Goal: Transaction & Acquisition: Purchase product/service

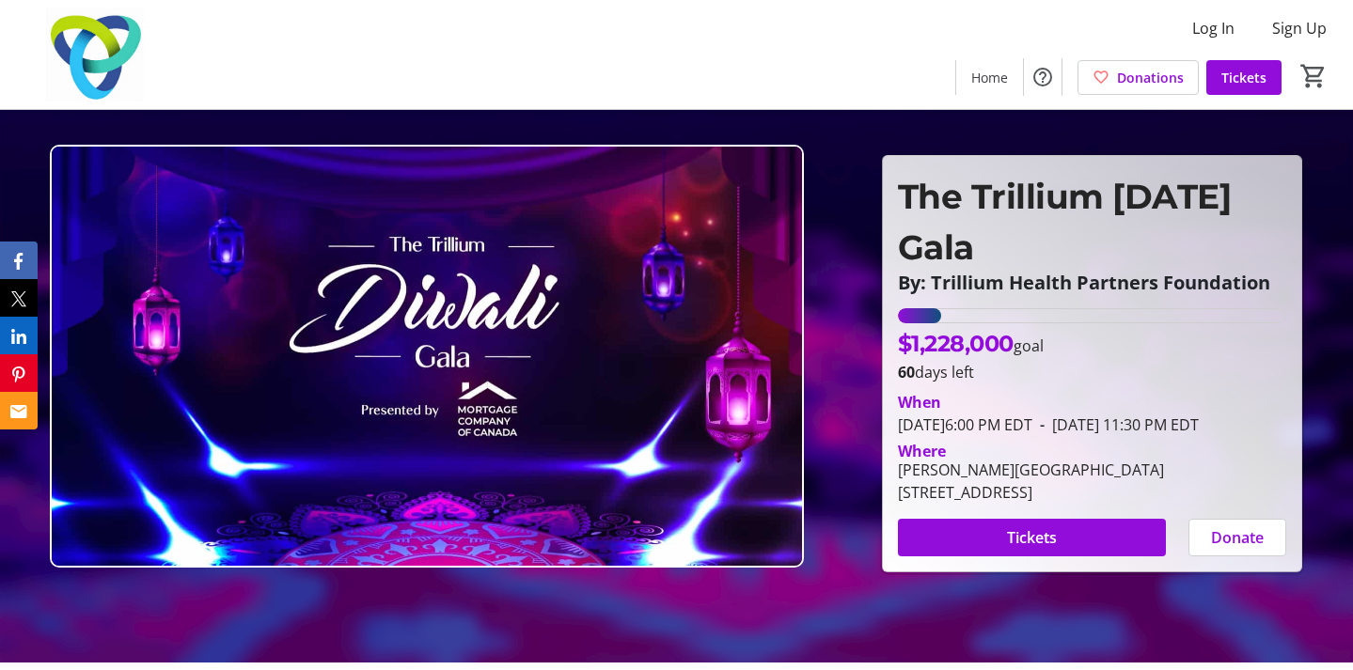
scroll to position [28, 0]
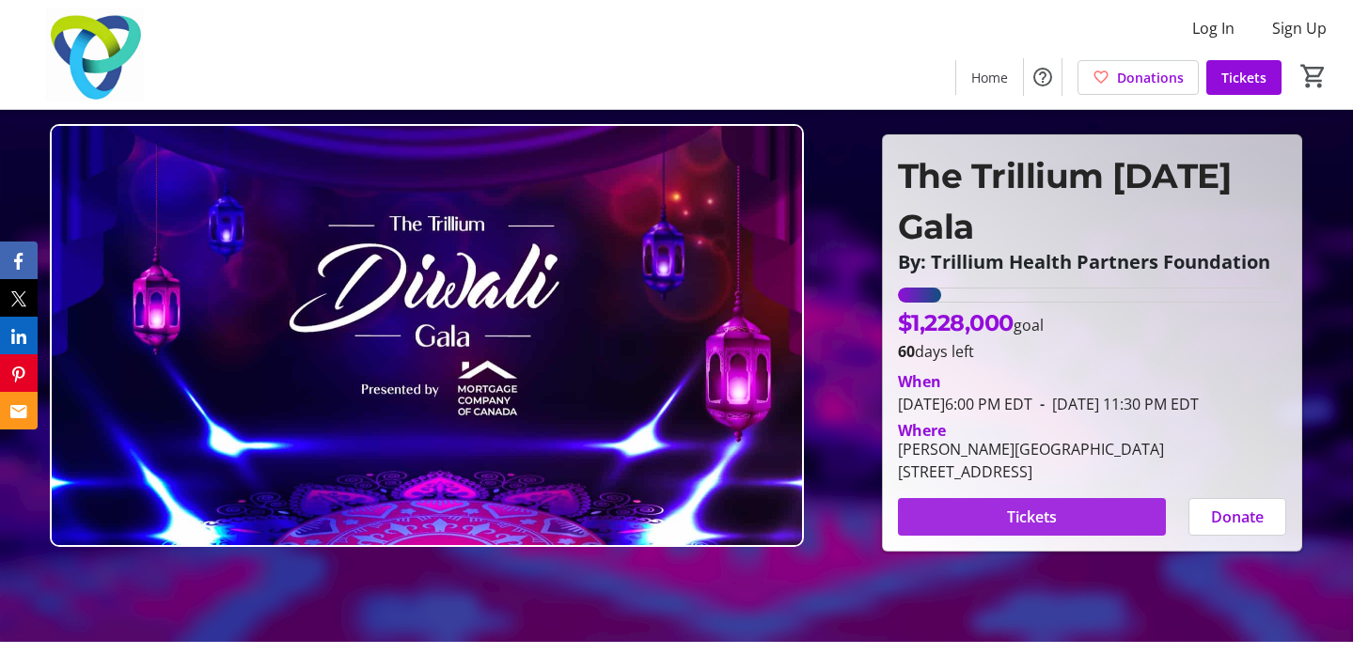
click at [1041, 528] on span "Tickets" at bounding box center [1032, 517] width 50 height 23
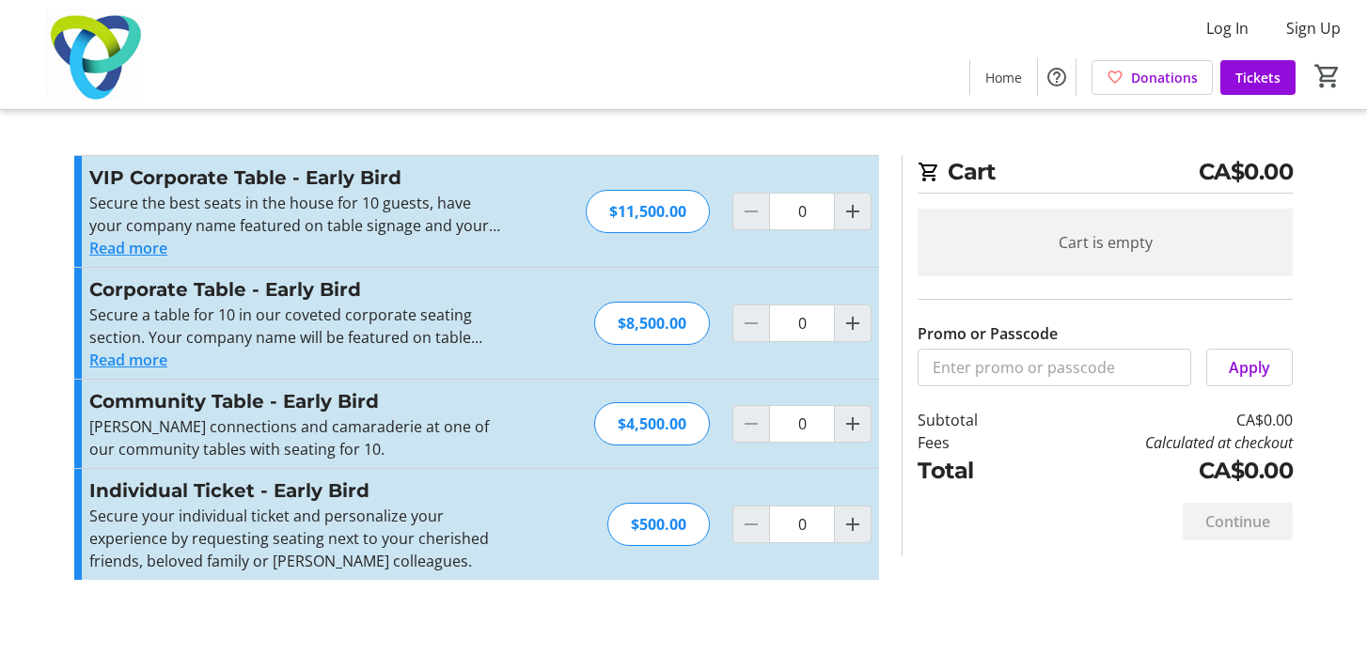
click at [138, 362] on button "Read more" at bounding box center [128, 360] width 78 height 23
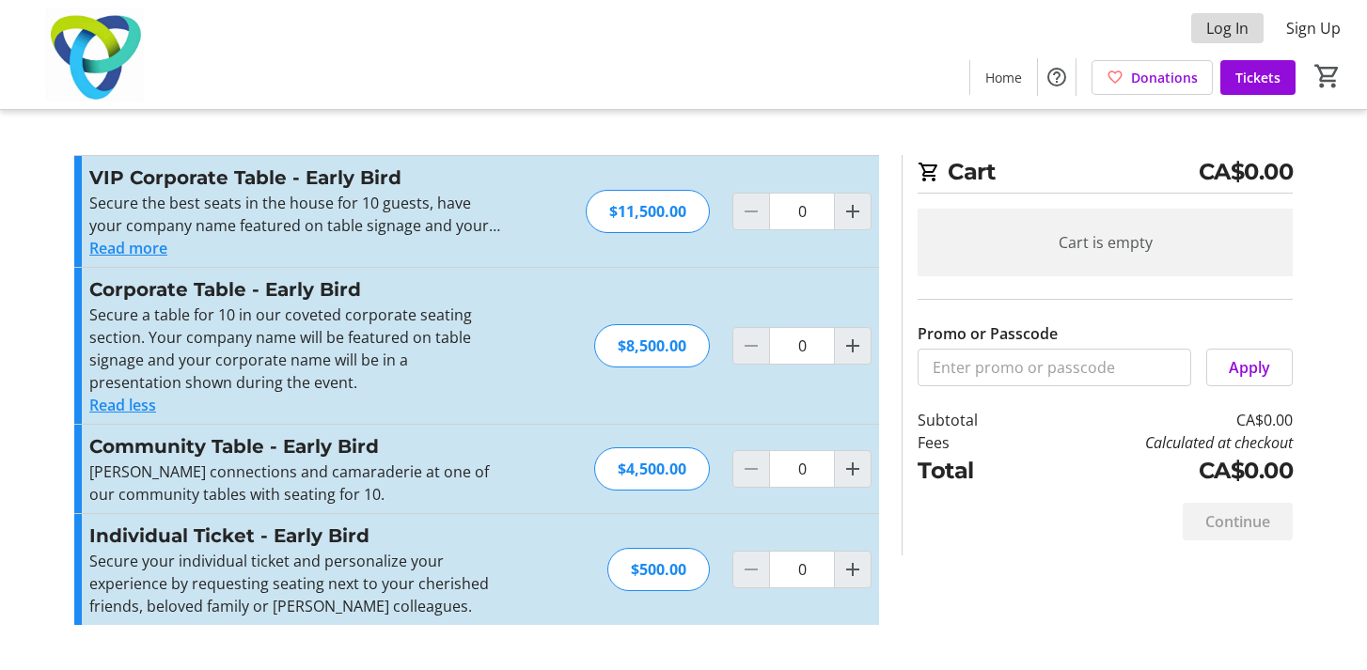
click at [1234, 34] on span "Log In" at bounding box center [1227, 28] width 42 height 23
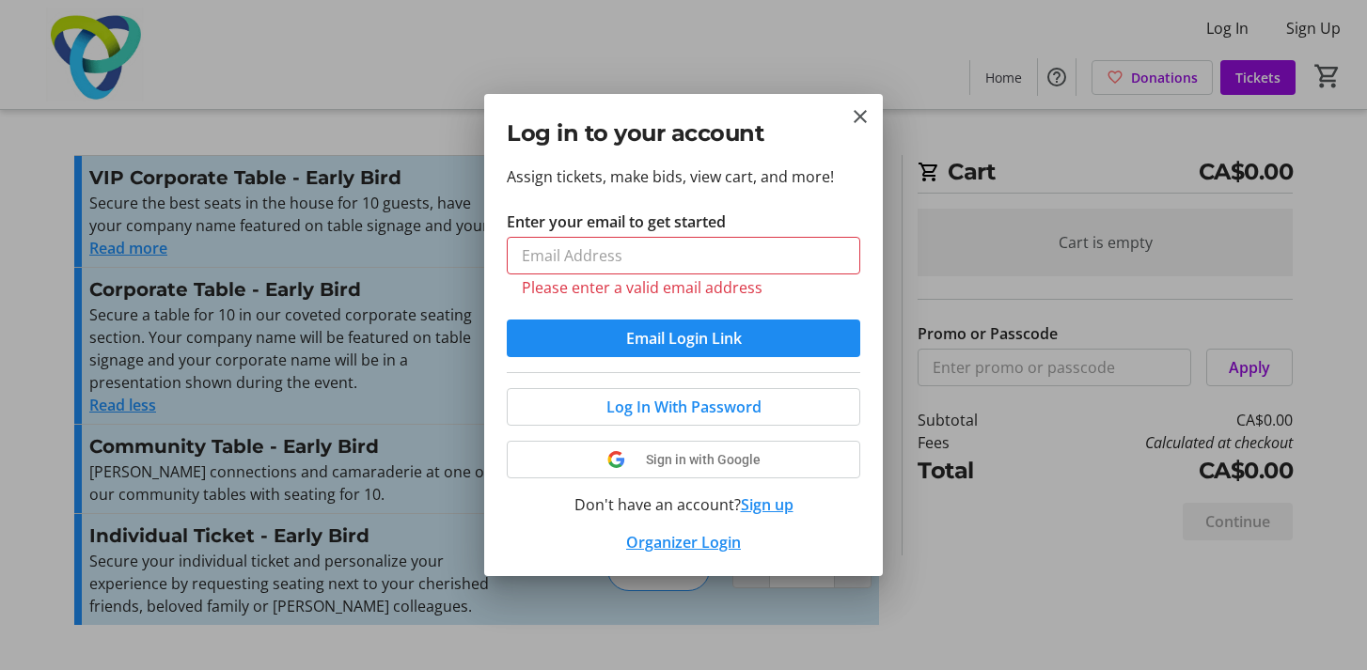
click at [774, 494] on button "Sign up" at bounding box center [767, 505] width 53 height 23
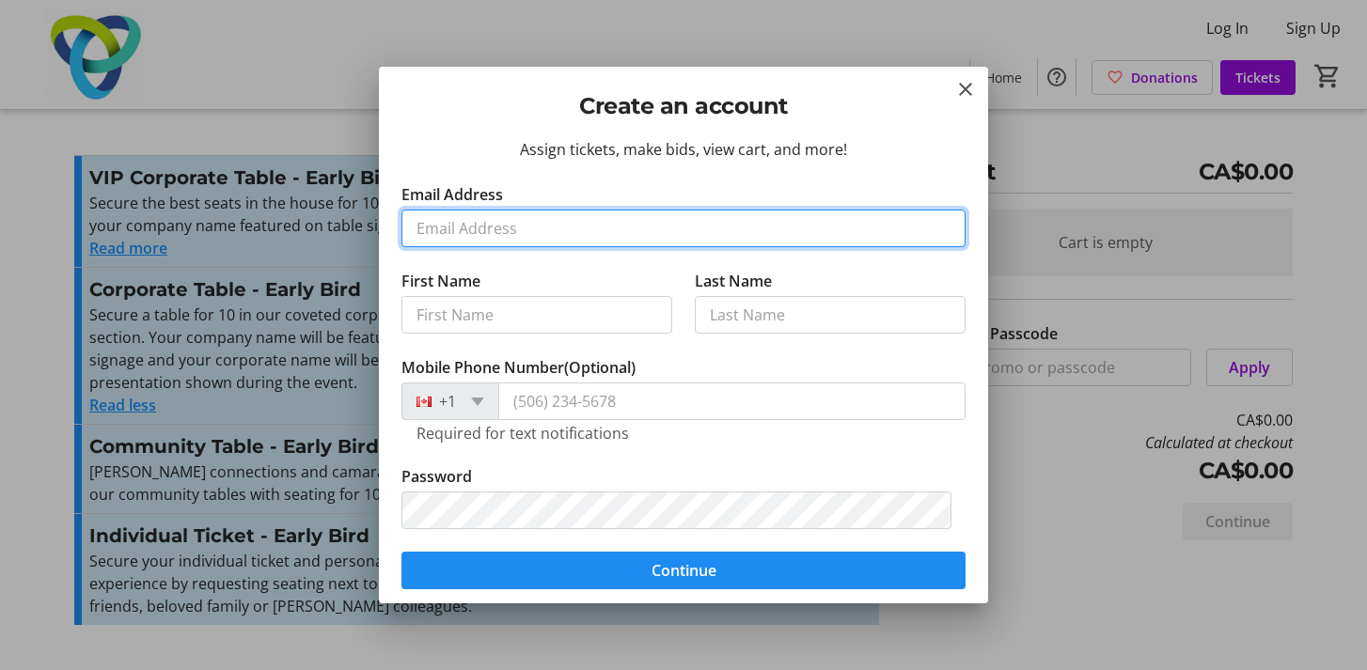
click at [522, 237] on input "Email Address" at bounding box center [684, 229] width 564 height 38
type input "[EMAIL_ADDRESS][DOMAIN_NAME]"
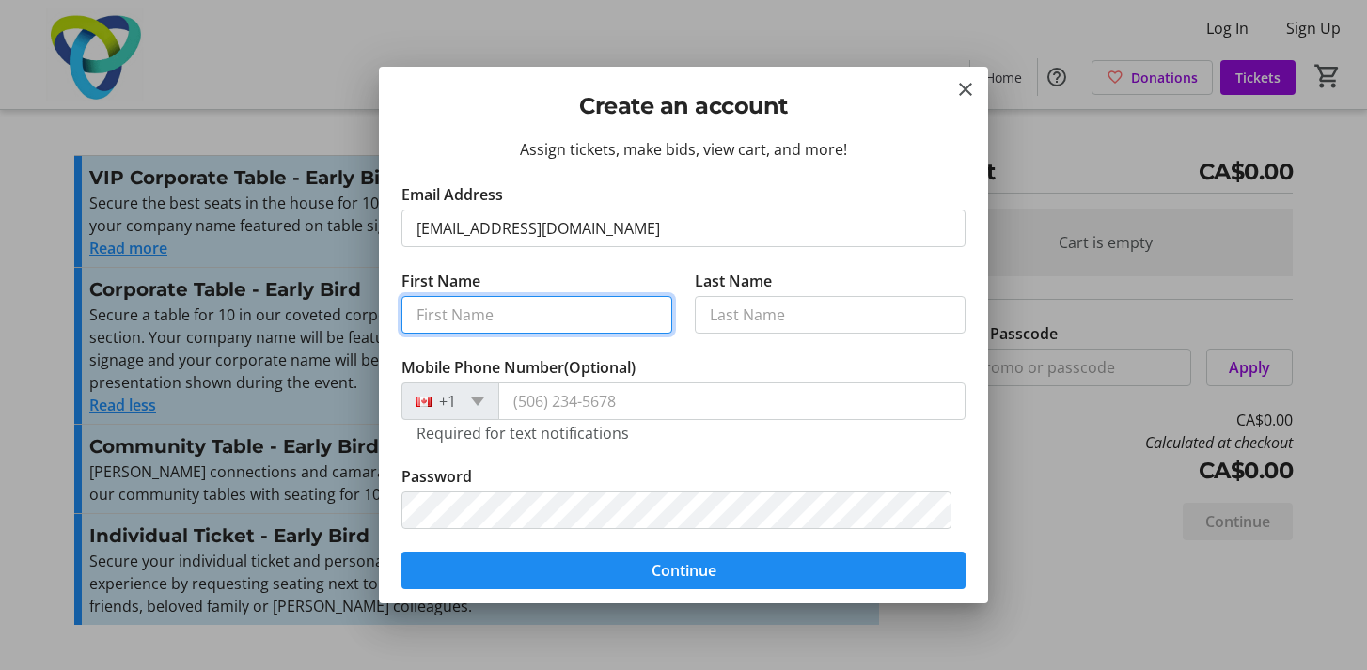
type input "[PERSON_NAME]"
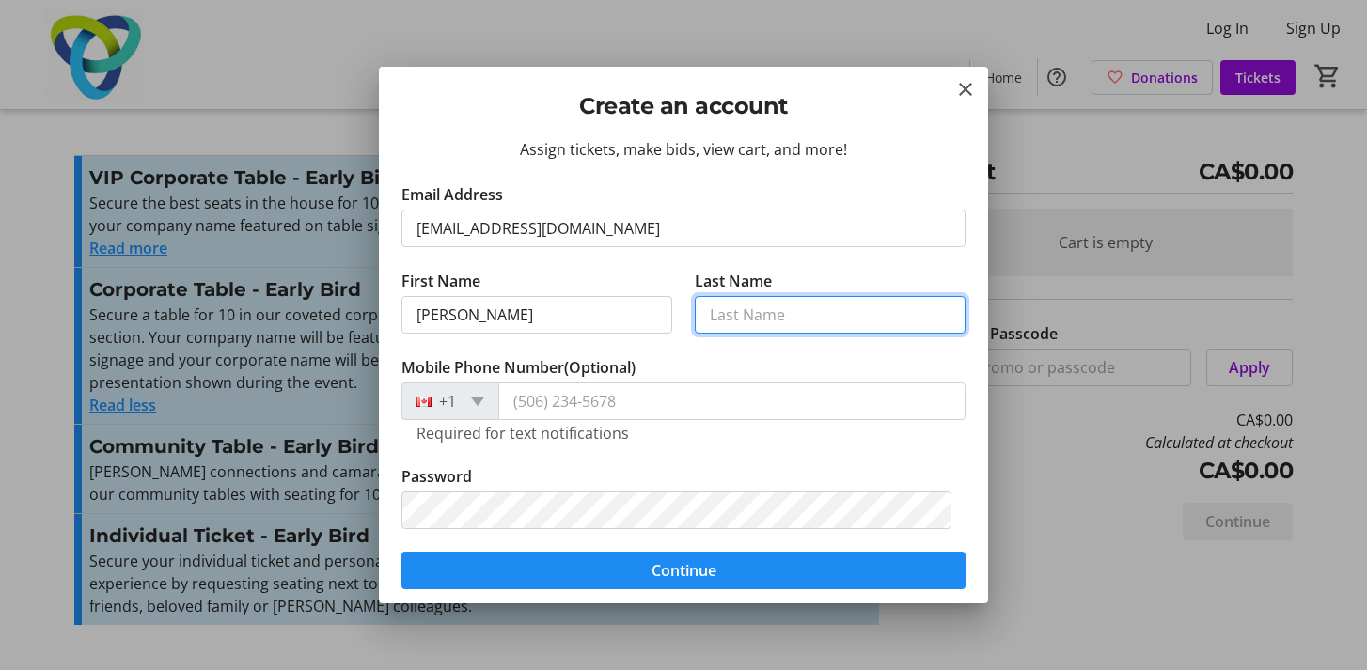
type input "[PERSON_NAME]"
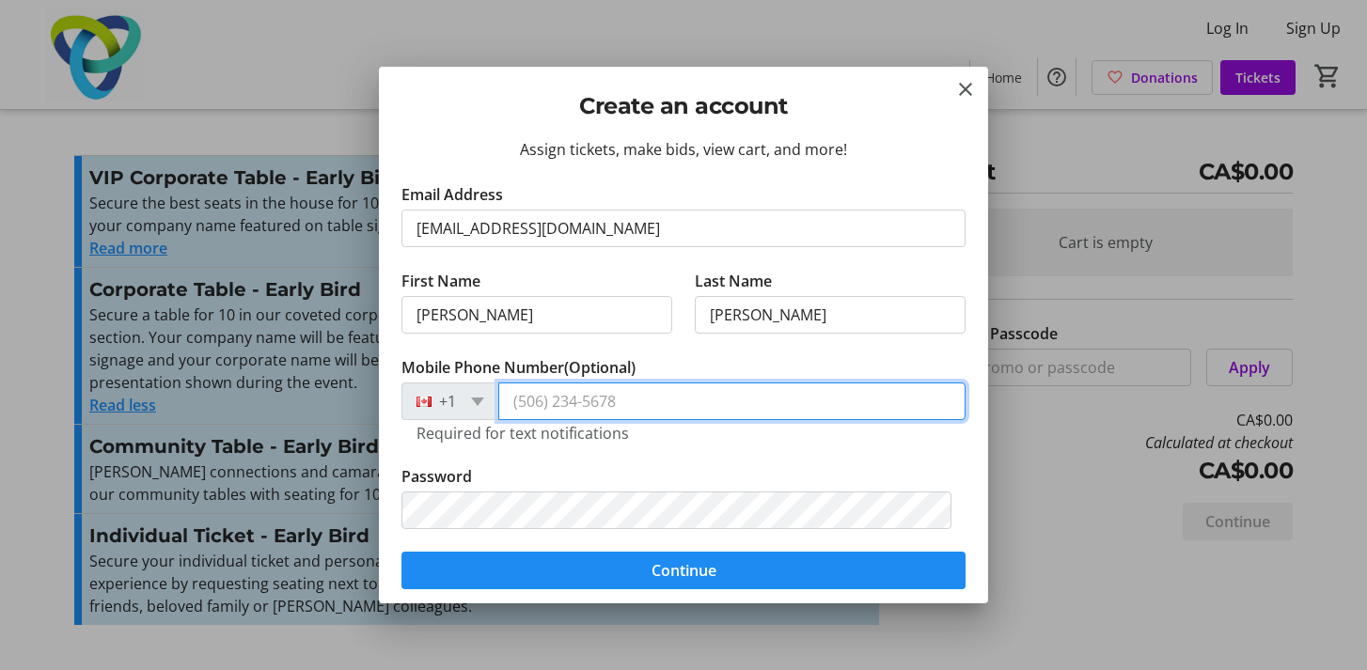
type input "[PHONE_NUMBER]"
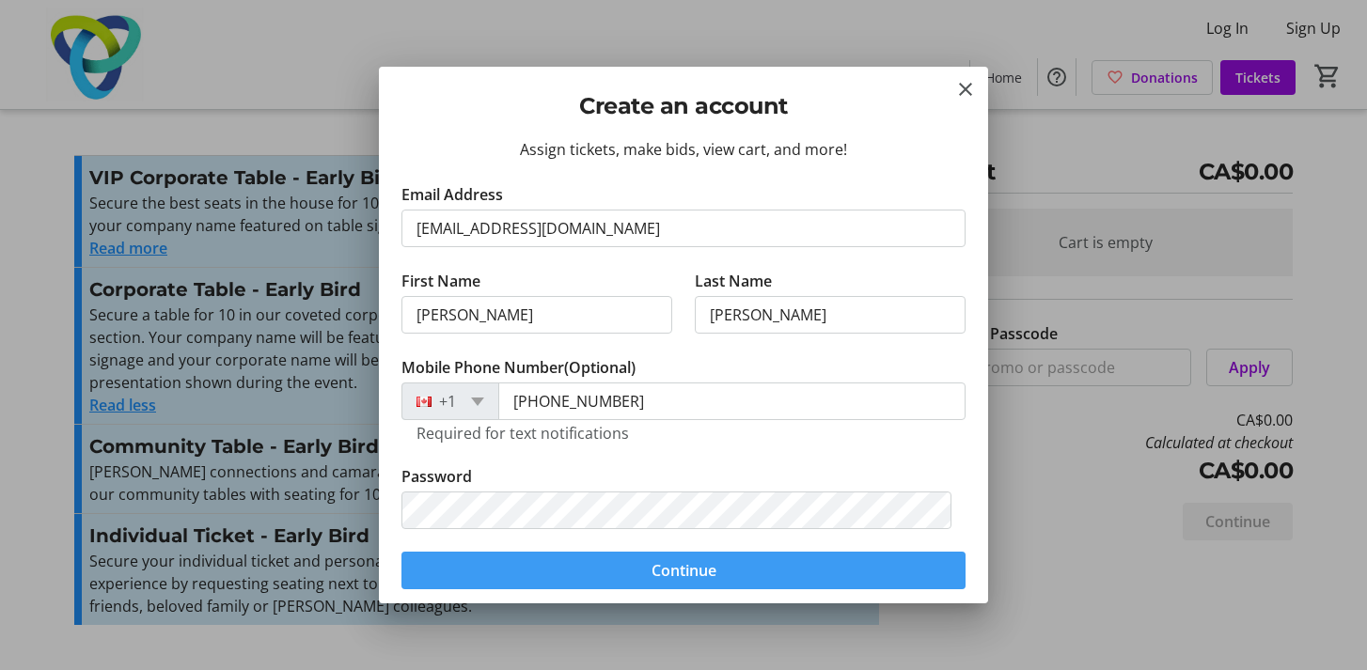
click at [700, 574] on span "Continue" at bounding box center [684, 571] width 65 height 23
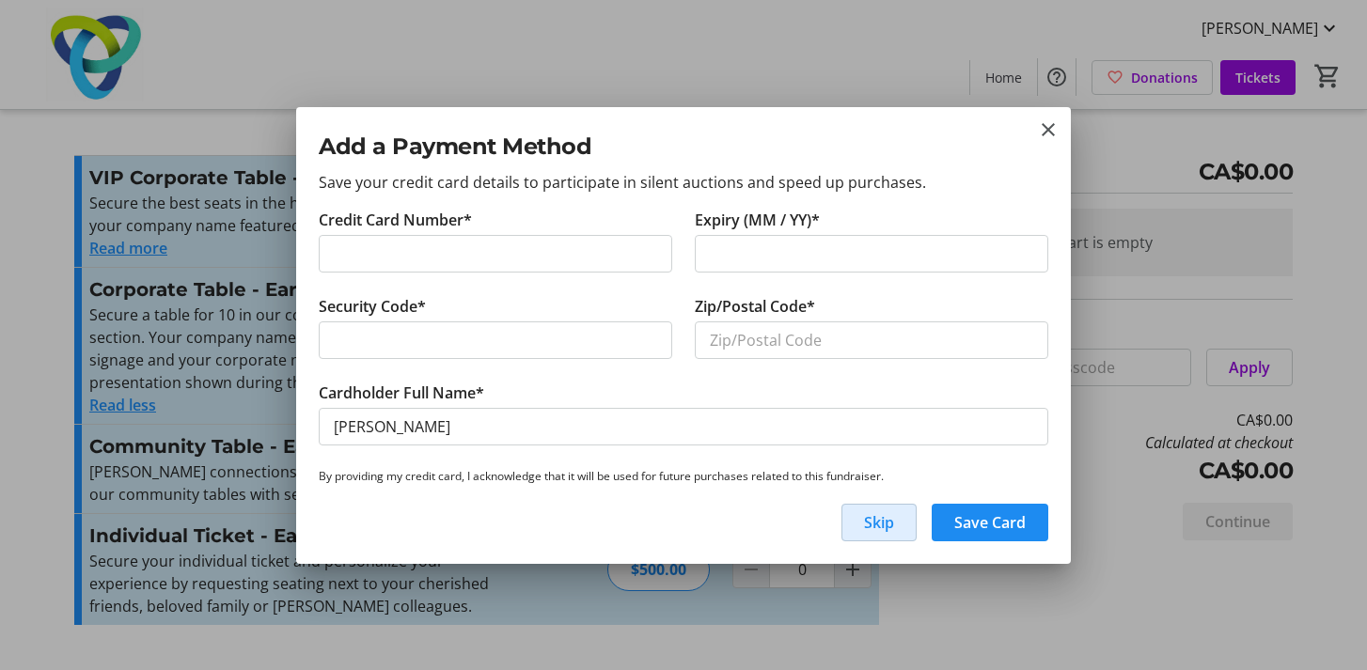
click at [904, 525] on span "button" at bounding box center [879, 522] width 73 height 45
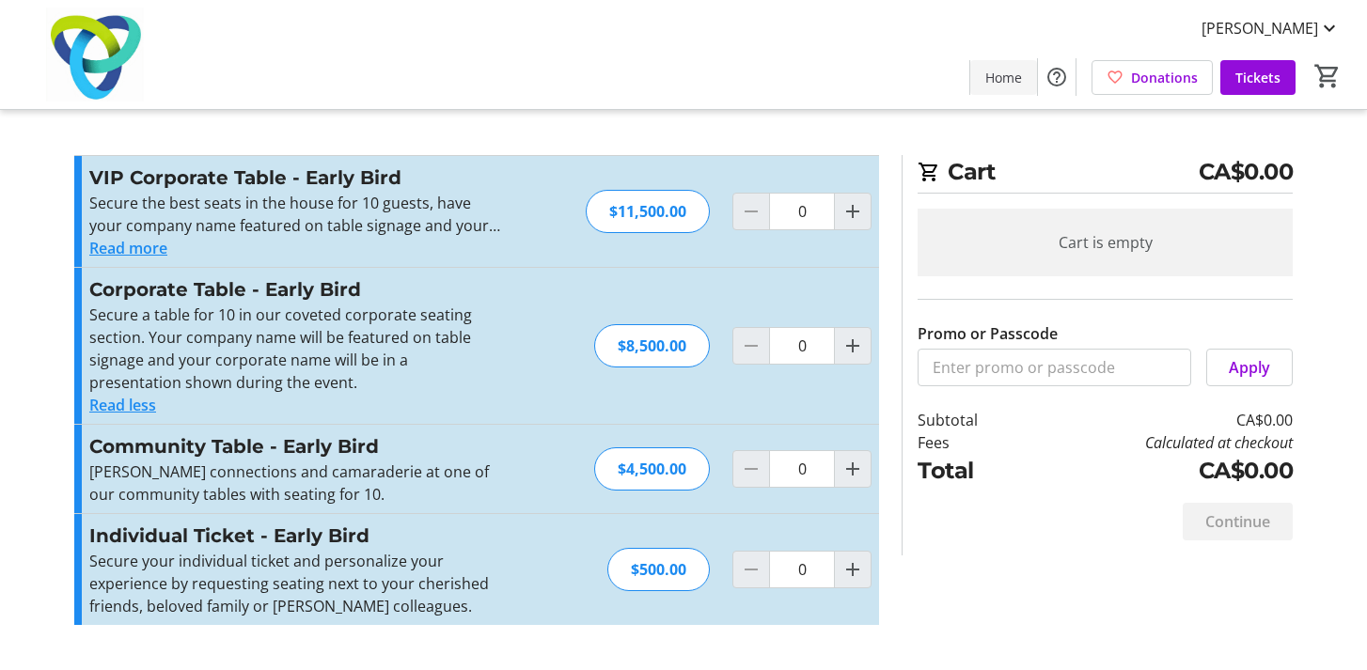
click at [986, 84] on span "Home" at bounding box center [1004, 78] width 37 height 20
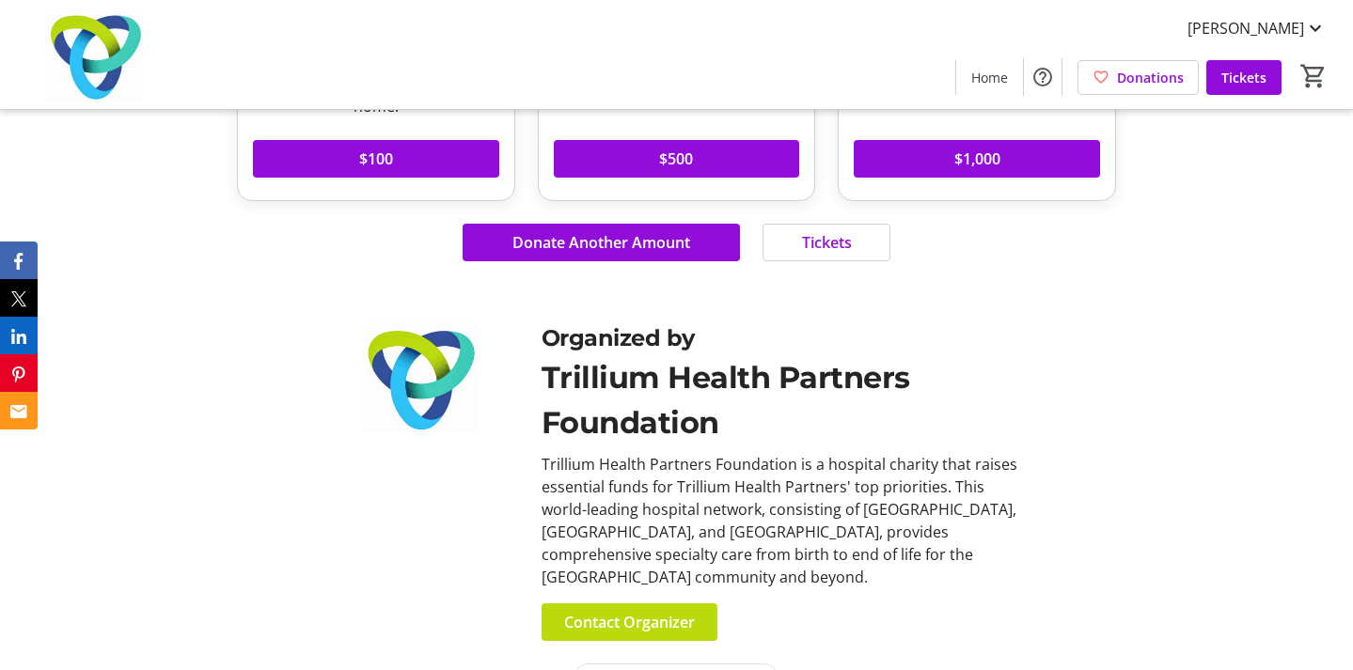
scroll to position [916, 0]
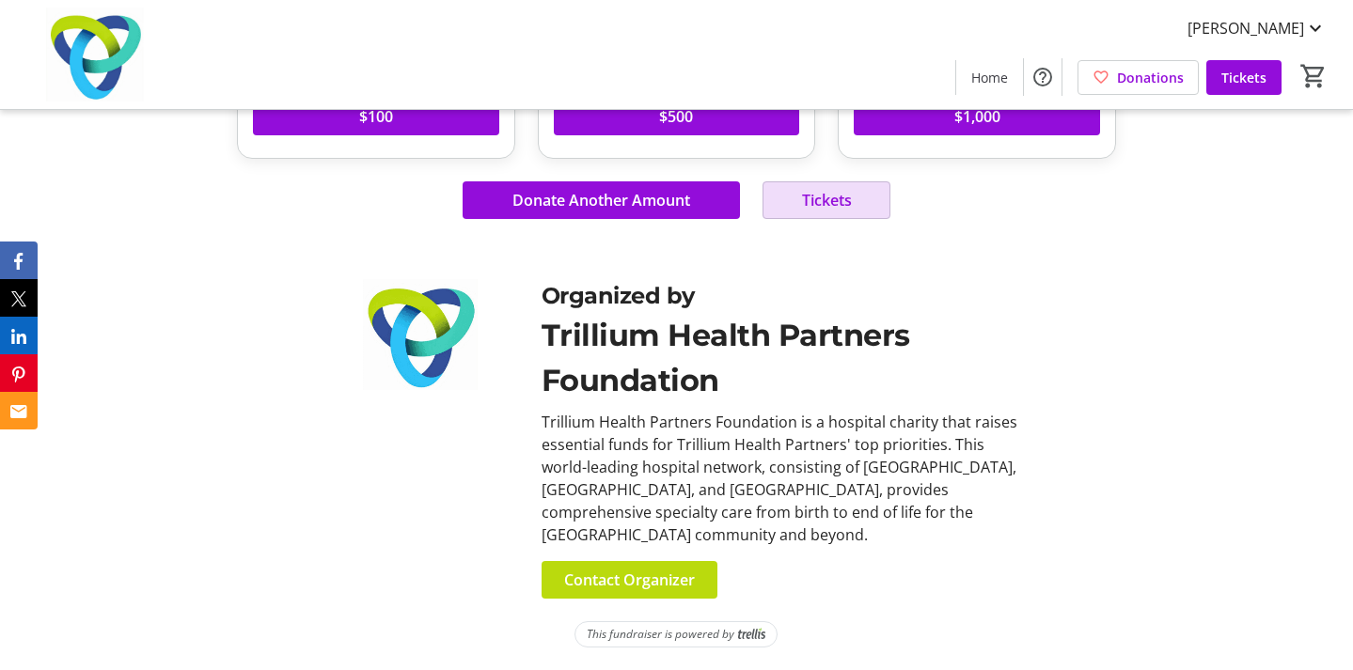
click at [858, 195] on span at bounding box center [827, 200] width 126 height 45
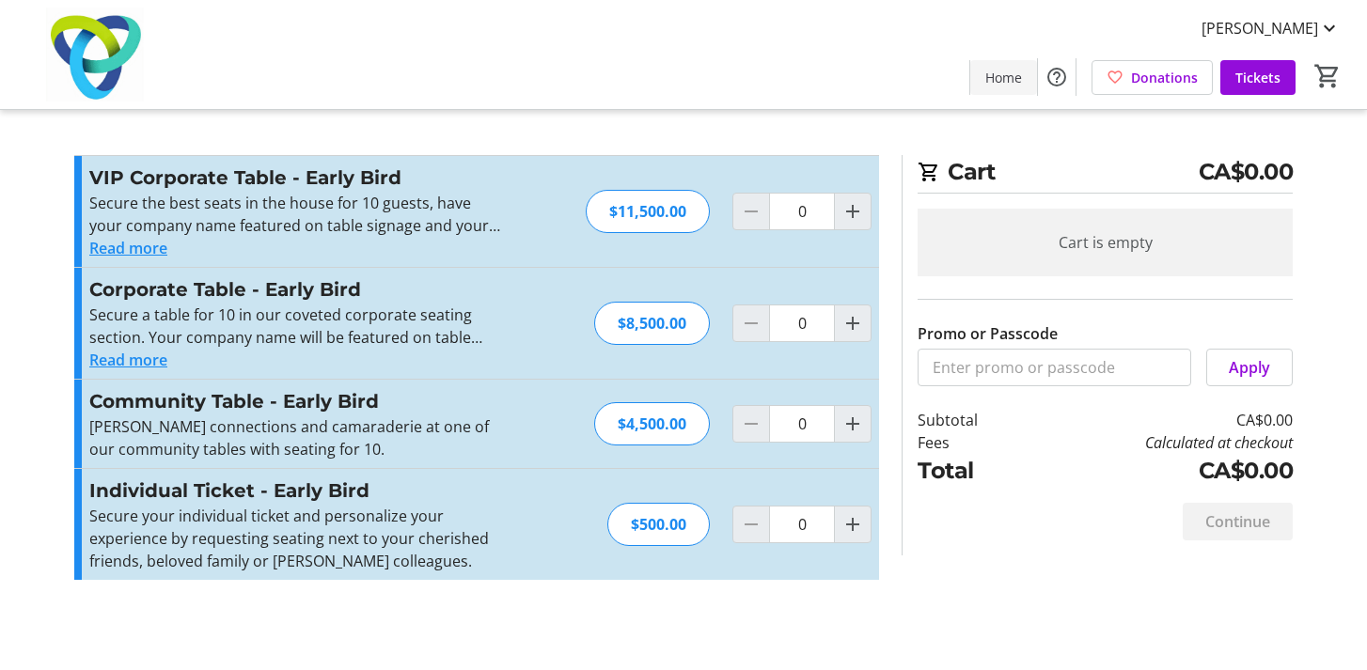
click at [998, 75] on span "Home" at bounding box center [1004, 78] width 37 height 20
